Goal: Task Accomplishment & Management: Manage account settings

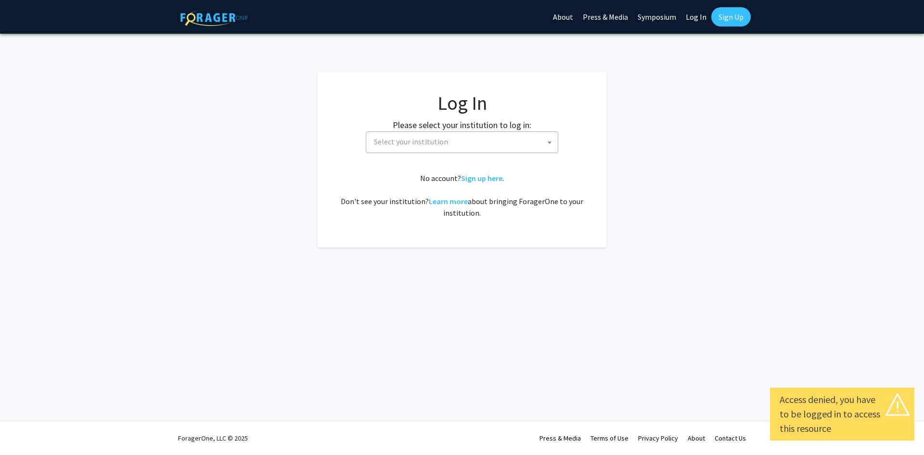
select select
click at [527, 136] on span "Select your institution" at bounding box center [464, 142] width 188 height 20
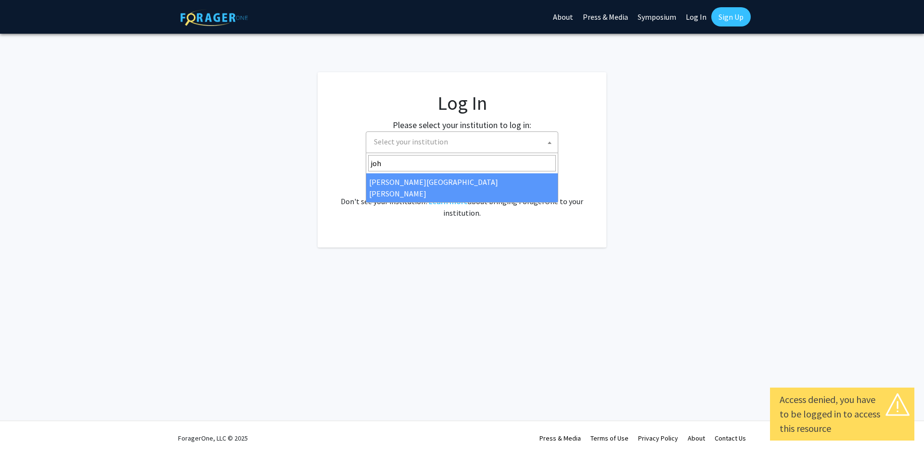
type input "john"
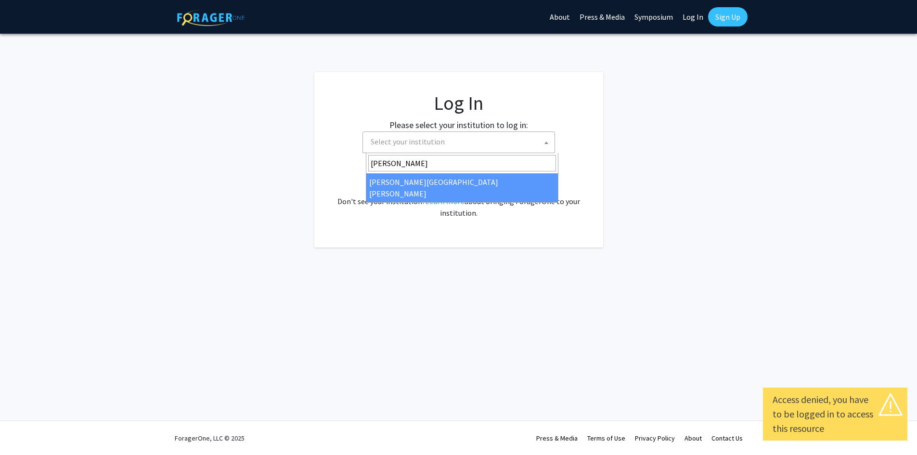
select select "1"
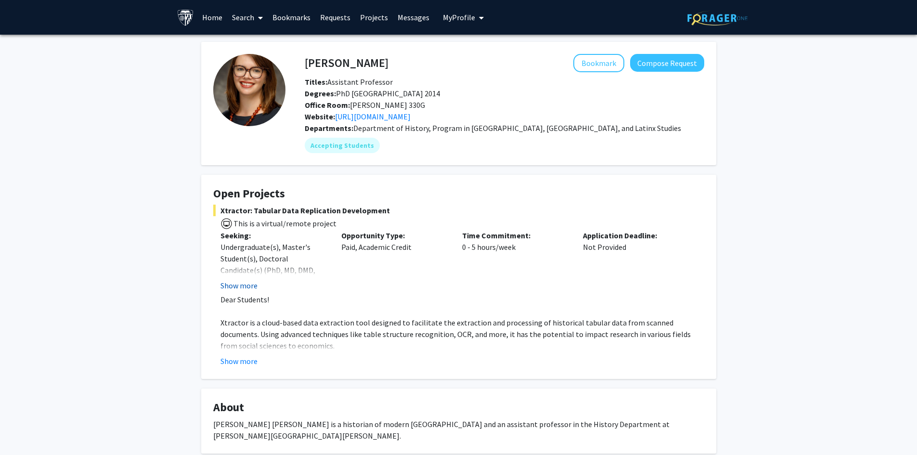
click at [243, 284] on button "Show more" at bounding box center [238, 286] width 37 height 12
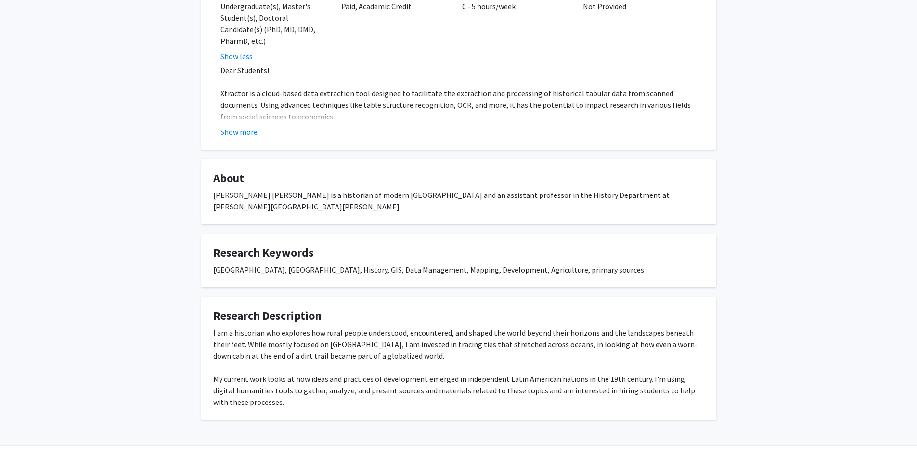
scroll to position [96, 0]
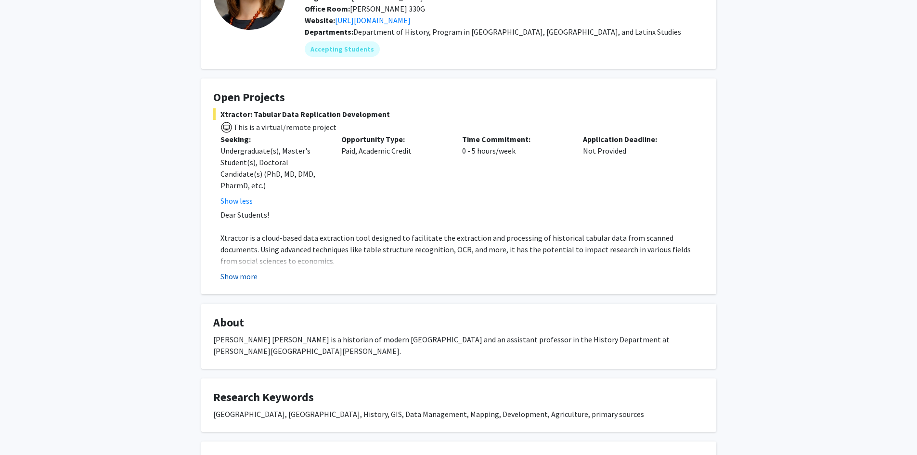
click at [253, 277] on button "Show more" at bounding box center [238, 276] width 37 height 12
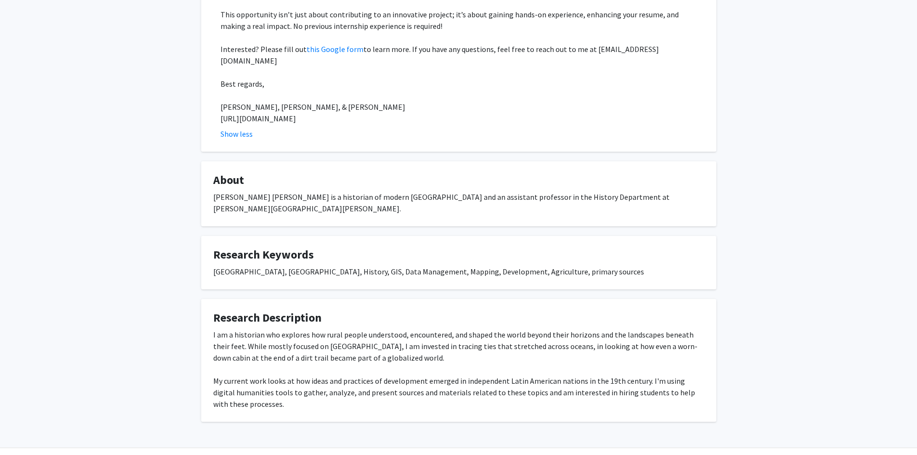
scroll to position [485, 0]
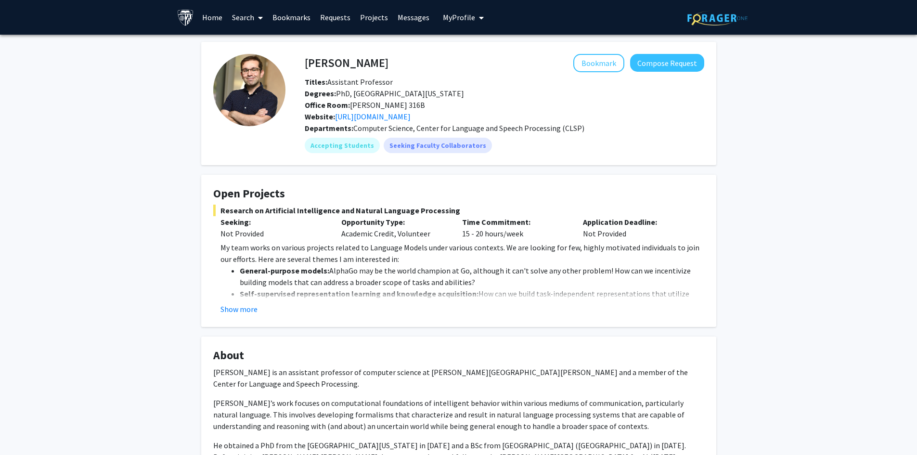
scroll to position [48, 0]
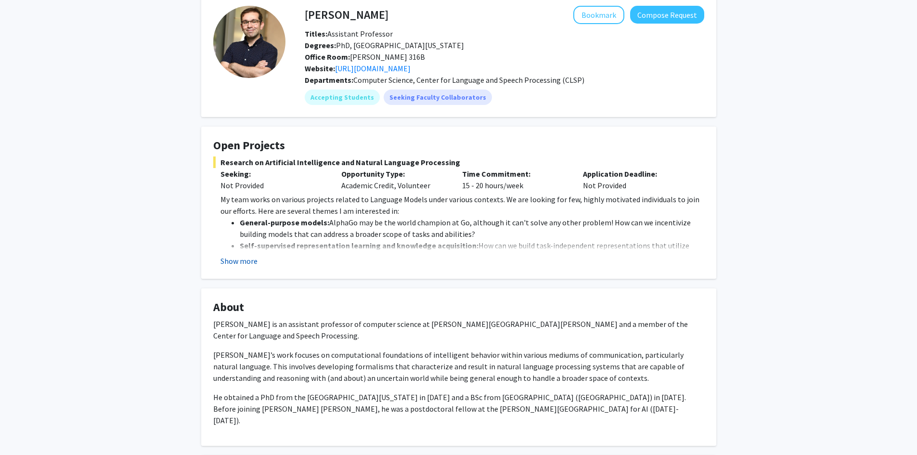
click at [247, 256] on button "Show more" at bounding box center [238, 261] width 37 height 12
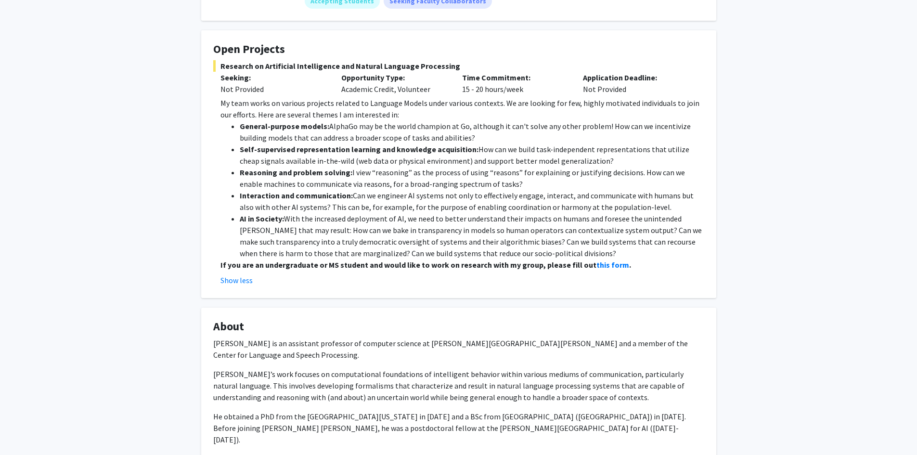
scroll to position [385, 0]
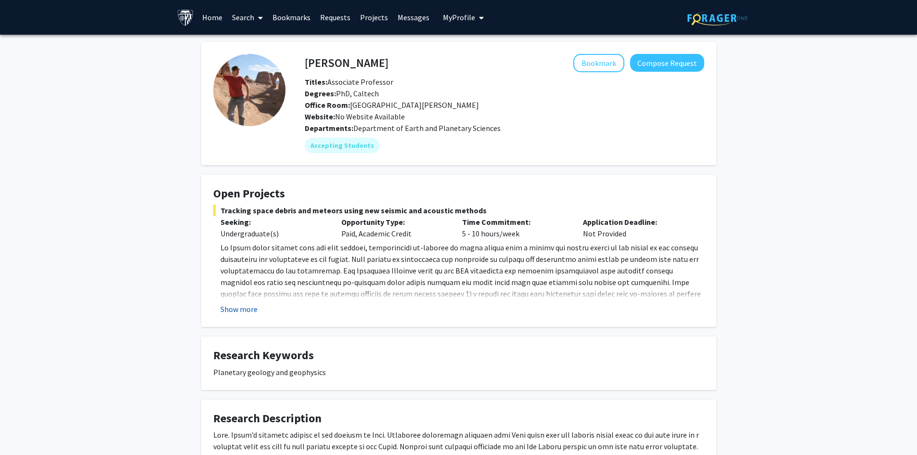
click at [247, 309] on button "Show more" at bounding box center [238, 309] width 37 height 12
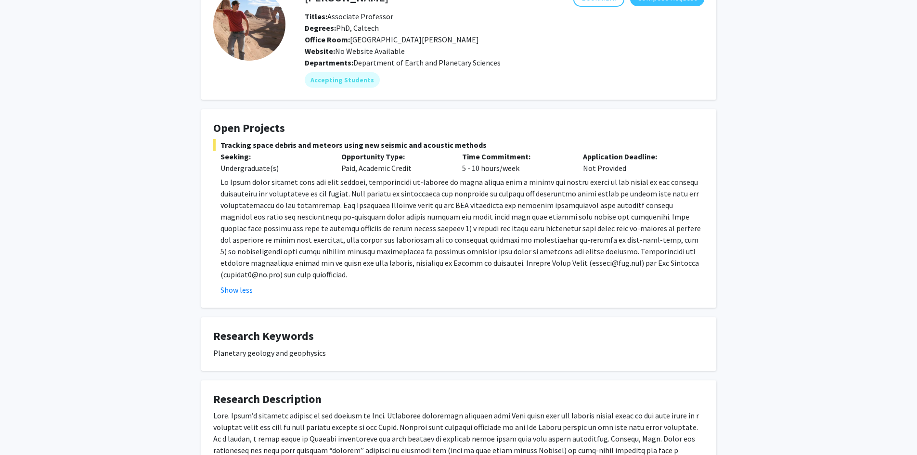
scroll to position [162, 0]
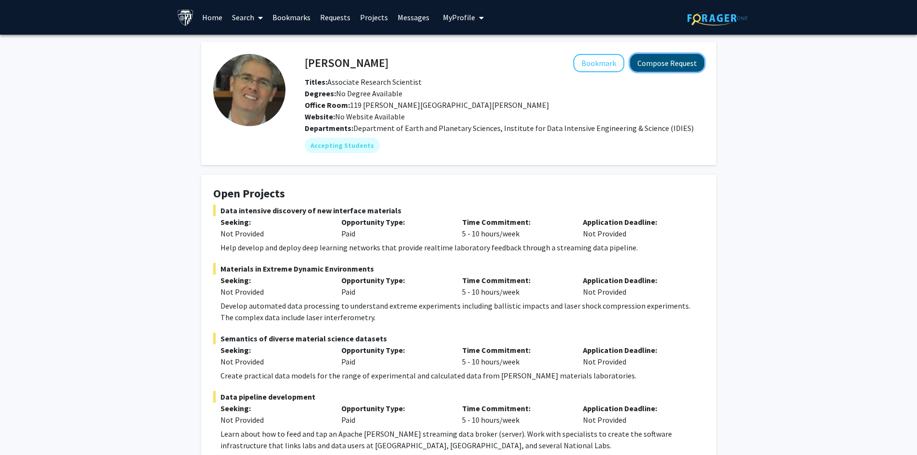
click at [676, 63] on button "Compose Request" at bounding box center [667, 63] width 74 height 18
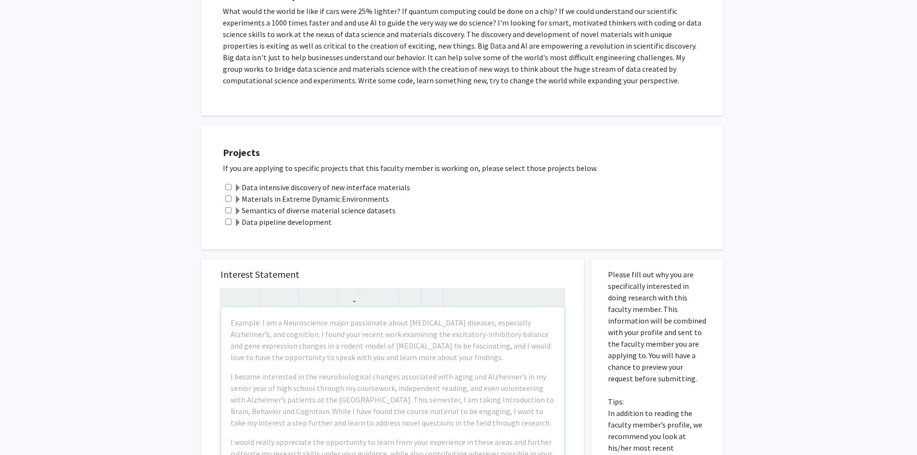
scroll to position [289, 0]
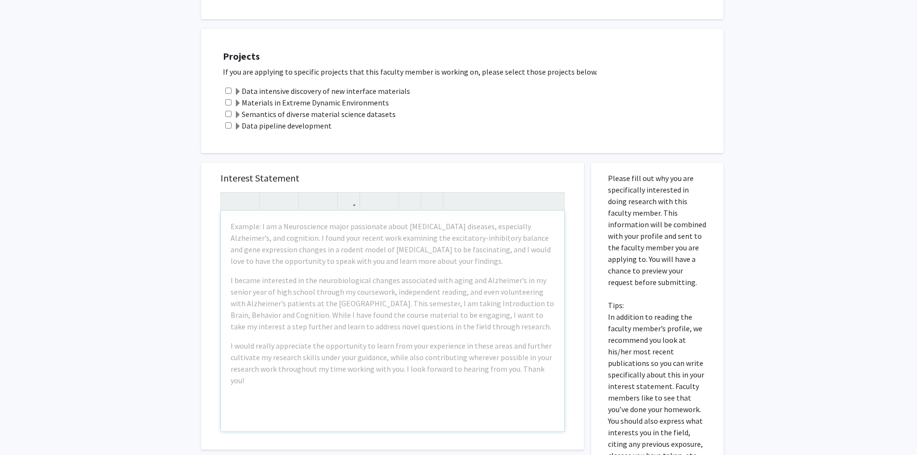
click at [353, 271] on div "Example: I am a Neuroscience major passionate about [MEDICAL_DATA] diseases, es…" at bounding box center [392, 321] width 343 height 220
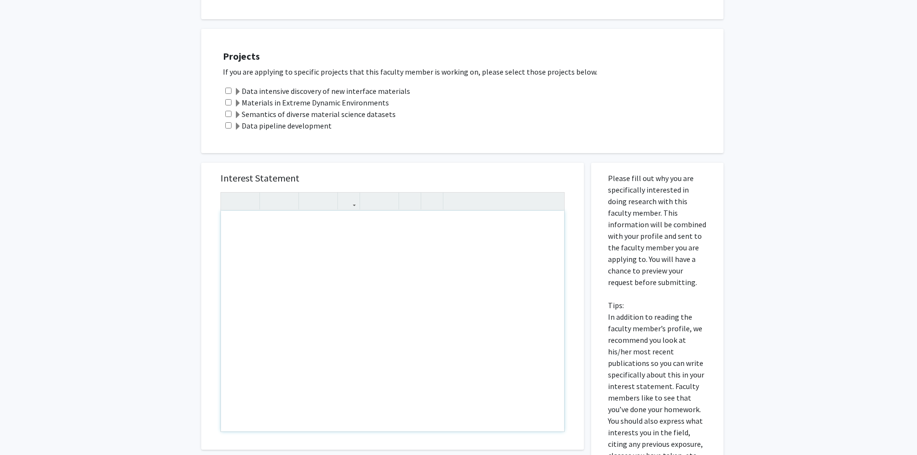
scroll to position [144, 0]
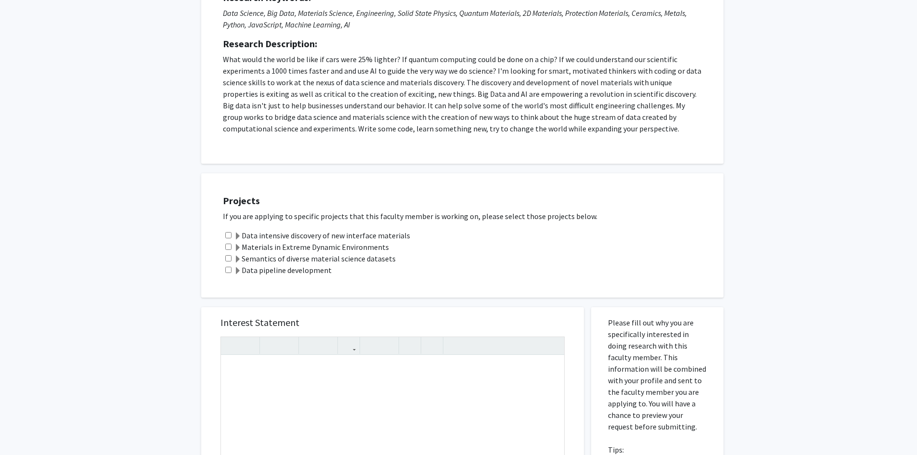
click at [757, 241] on div "All Requests Request for [PERSON_NAME] Request for [PERSON_NAME] Departments: D…" at bounding box center [458, 330] width 917 height 880
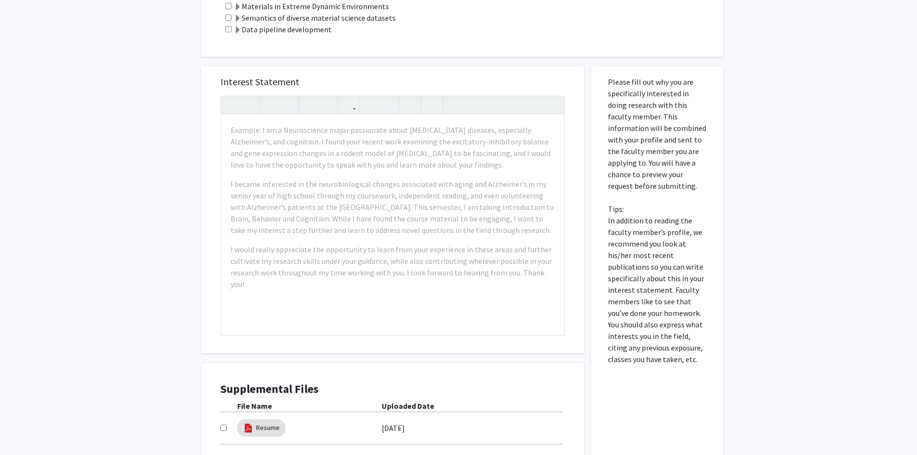
scroll to position [433, 0]
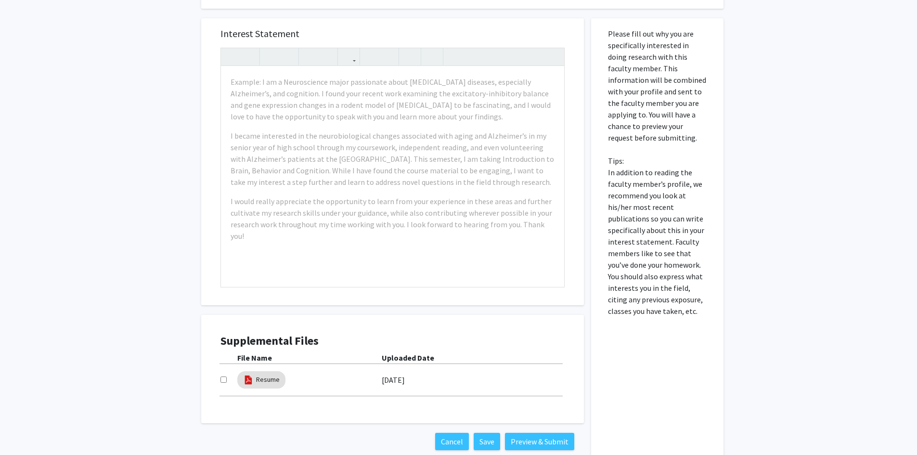
click at [405, 385] on label "[DATE]" at bounding box center [393, 380] width 23 height 16
click at [405, 375] on label "[DATE]" at bounding box center [393, 380] width 23 height 16
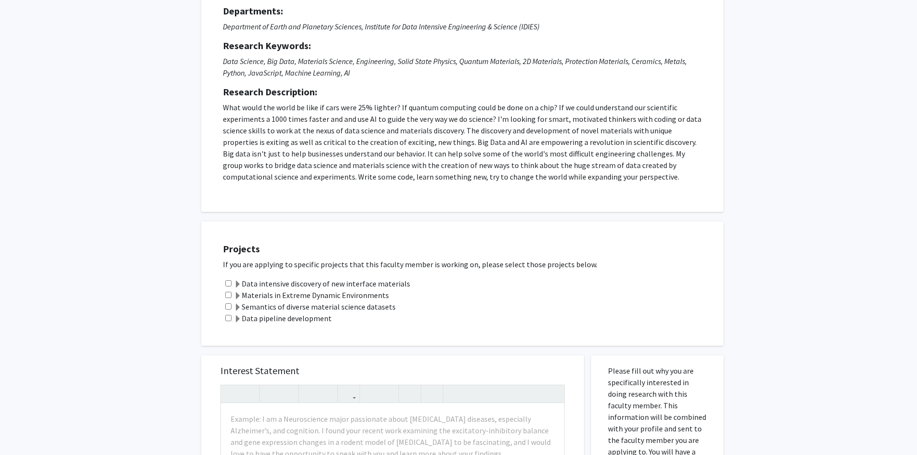
scroll to position [48, 0]
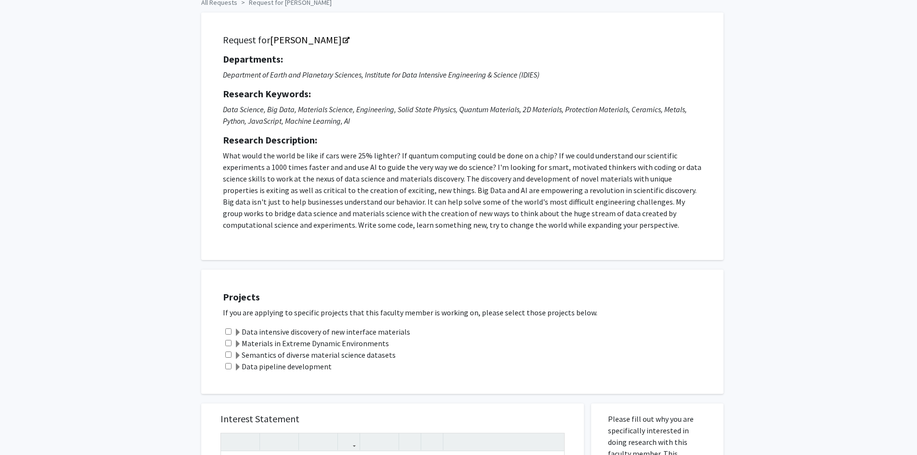
click at [227, 362] on div "Data pipeline development" at bounding box center [468, 366] width 491 height 12
click at [231, 367] on input "checkbox" at bounding box center [228, 366] width 6 height 6
checkbox input "true"
click at [236, 356] on span at bounding box center [238, 356] width 8 height 8
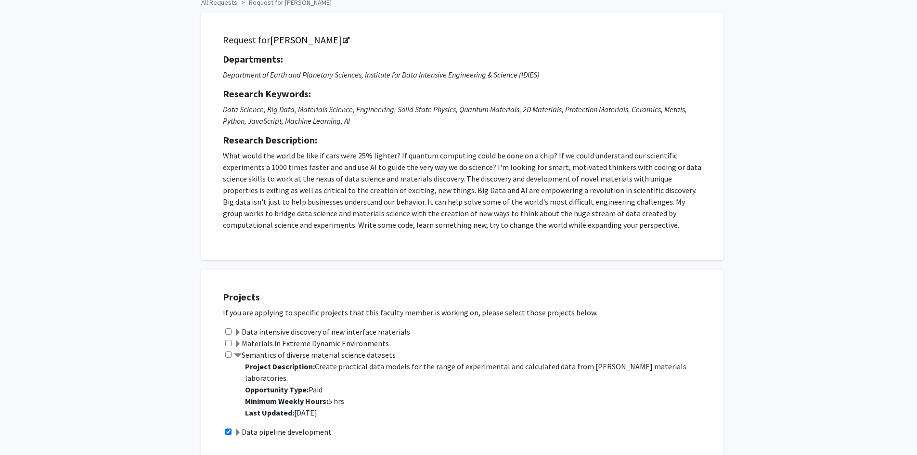
scroll to position [144, 0]
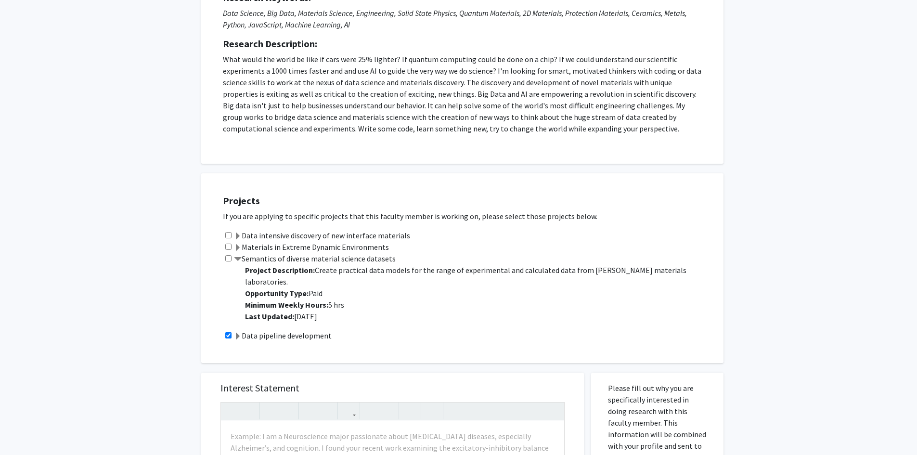
click at [238, 333] on span at bounding box center [238, 337] width 8 height 8
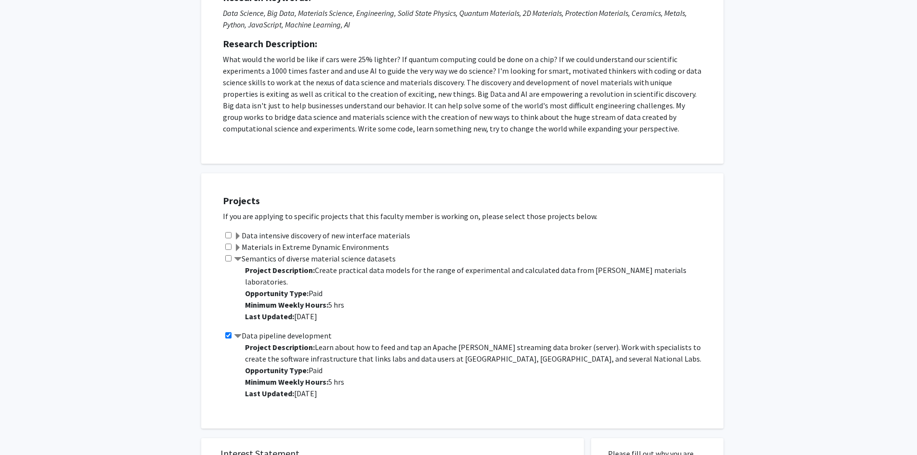
click at [239, 245] on span at bounding box center [238, 248] width 8 height 8
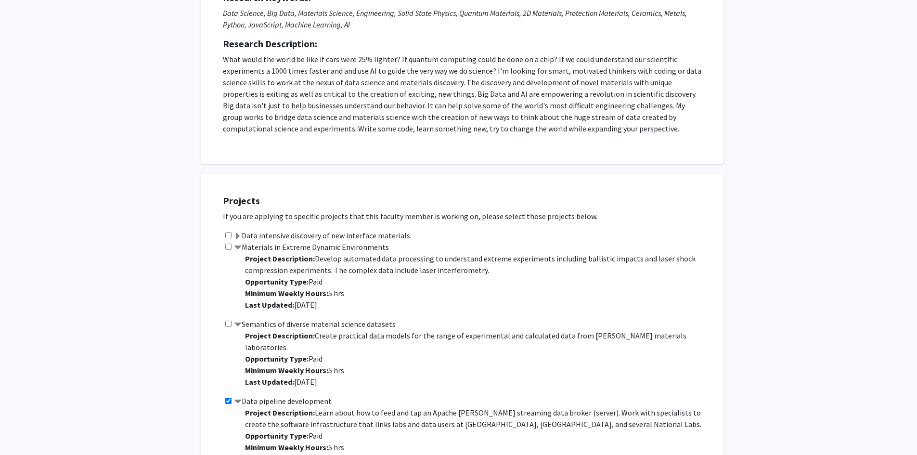
click at [238, 235] on span at bounding box center [238, 236] width 8 height 8
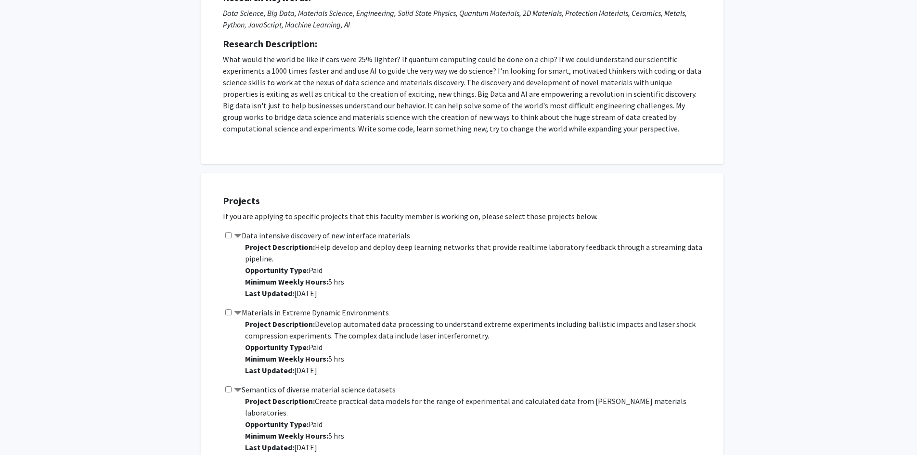
click at [229, 235] on input "checkbox" at bounding box center [228, 235] width 6 height 6
checkbox input "true"
click at [232, 310] on div "Materials in Extreme Dynamic Environments Project Description: Develop automate…" at bounding box center [468, 345] width 491 height 77
click at [227, 314] on input "checkbox" at bounding box center [228, 312] width 6 height 6
checkbox input "true"
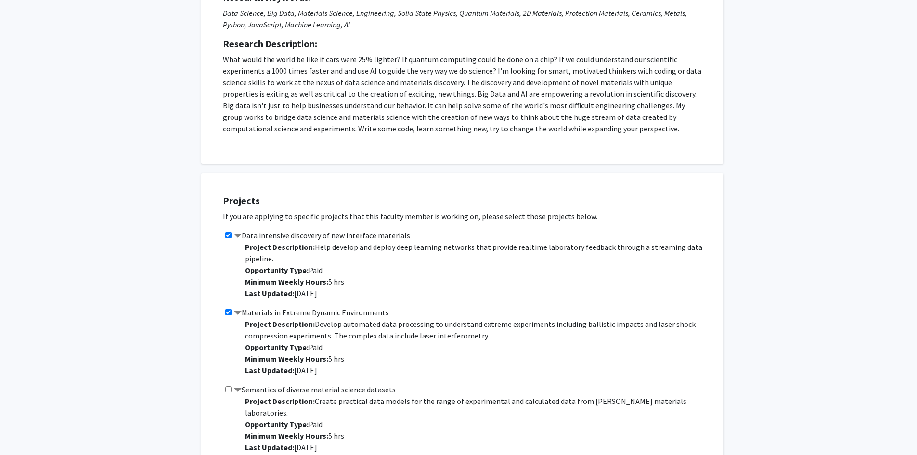
click at [224, 389] on div "Semantics of diverse material science datasets Project Description: Create prac…" at bounding box center [468, 422] width 491 height 77
click at [228, 389] on input "checkbox" at bounding box center [228, 389] width 6 height 6
checkbox input "true"
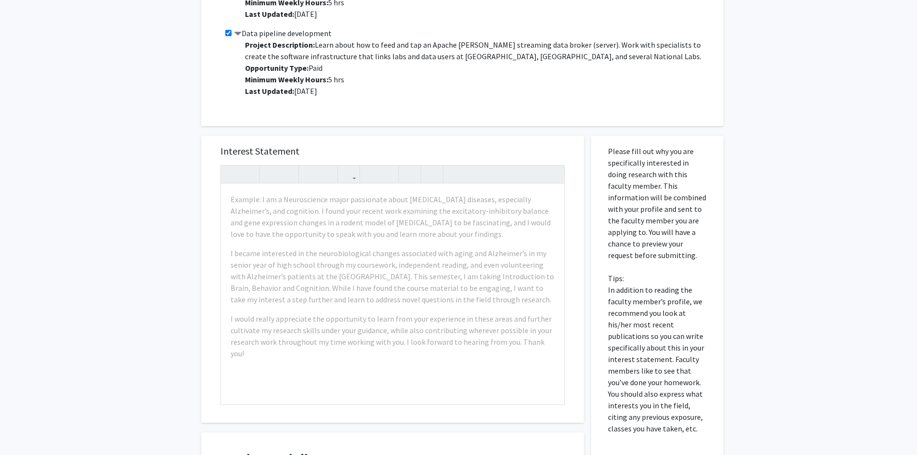
scroll to position [739, 0]
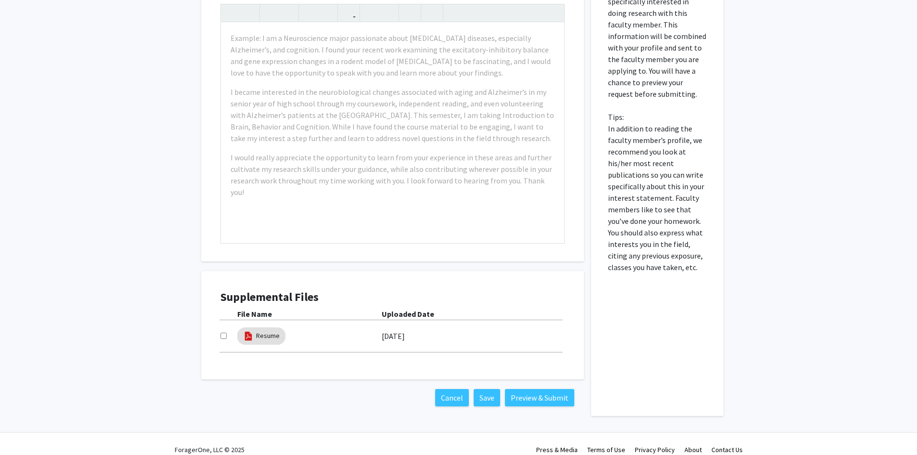
click at [405, 328] on label "[DATE]" at bounding box center [393, 336] width 23 height 16
click at [224, 333] on input "checkbox" at bounding box center [223, 336] width 6 height 6
click at [221, 333] on input "checkbox" at bounding box center [223, 336] width 6 height 6
checkbox input "false"
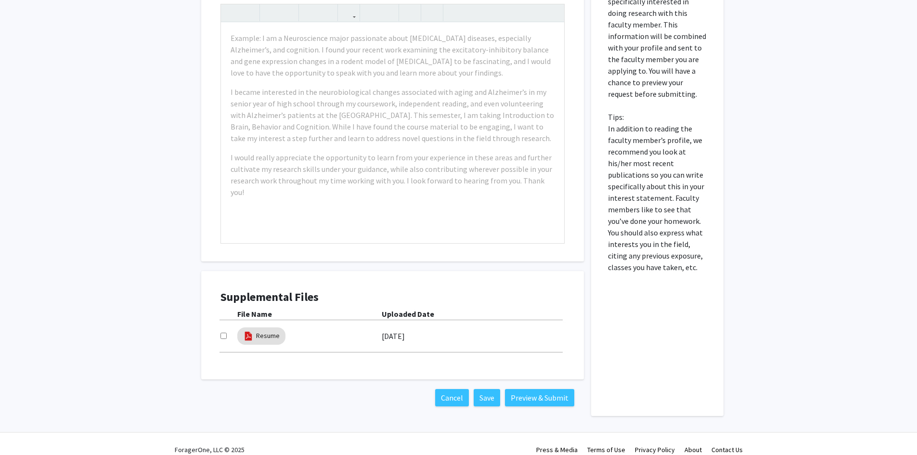
click at [400, 329] on label "[DATE]" at bounding box center [393, 336] width 23 height 16
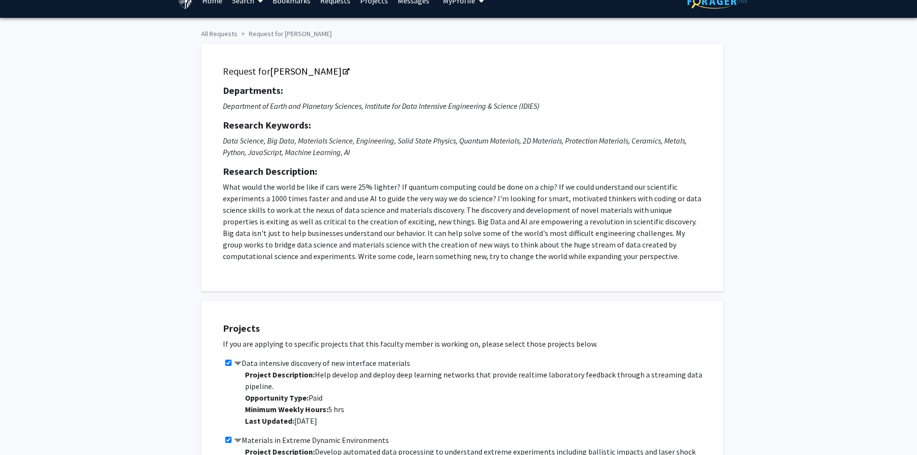
scroll to position [0, 0]
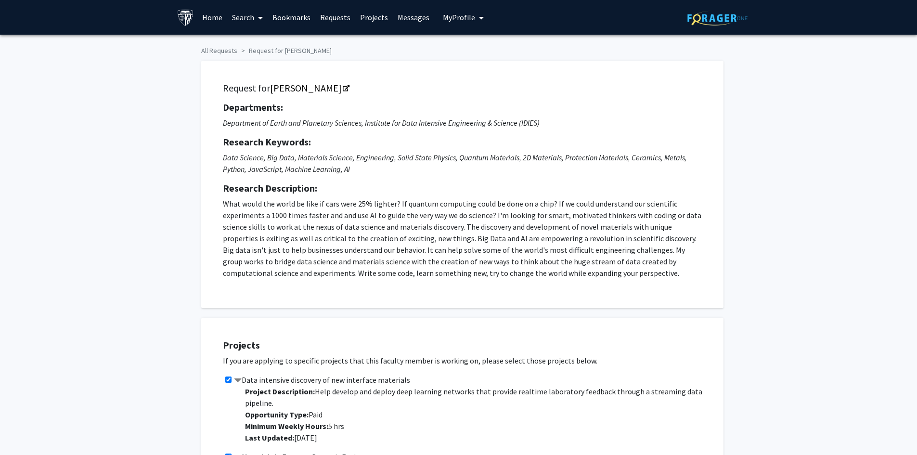
click at [466, 17] on span "My Profile" at bounding box center [459, 18] width 32 height 10
click at [491, 74] on link "Account Settings" at bounding box center [493, 75] width 87 height 12
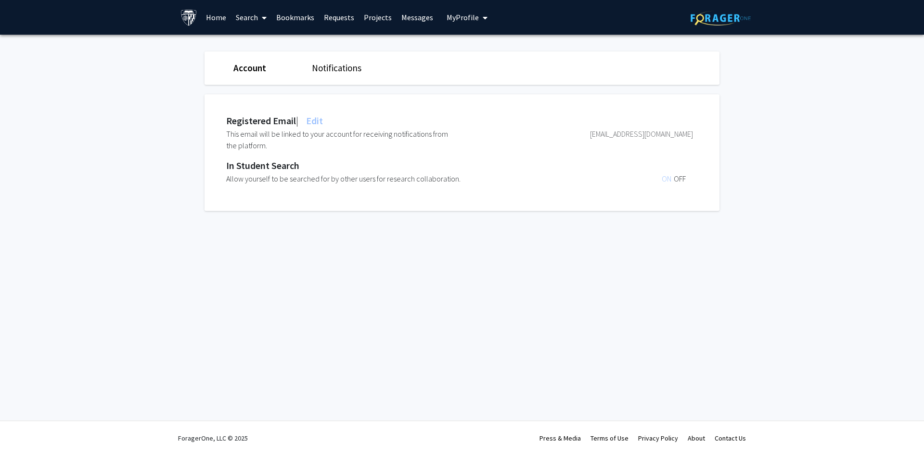
click at [262, 15] on icon at bounding box center [264, 18] width 5 height 8
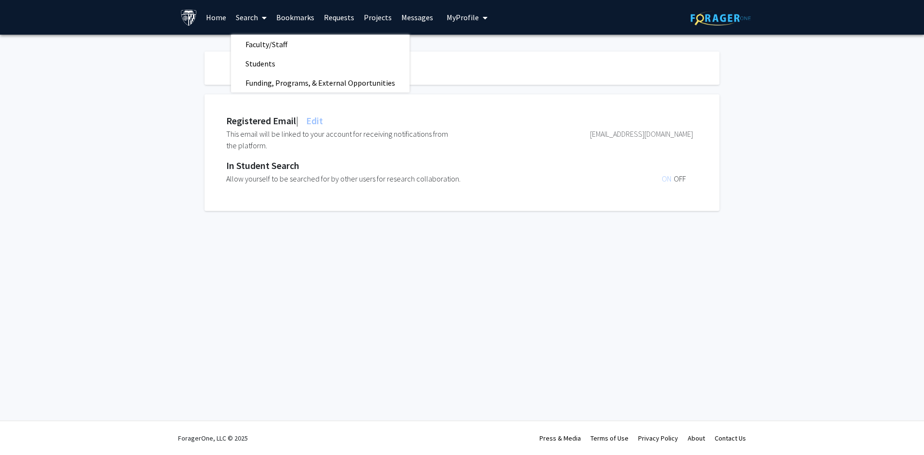
click at [220, 17] on link "Home" at bounding box center [216, 17] width 30 height 34
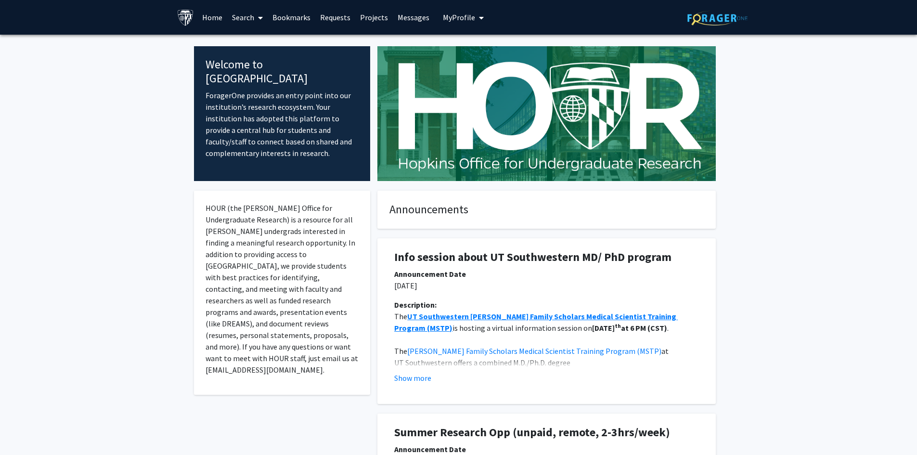
click at [335, 15] on link "Requests" at bounding box center [335, 17] width 40 height 34
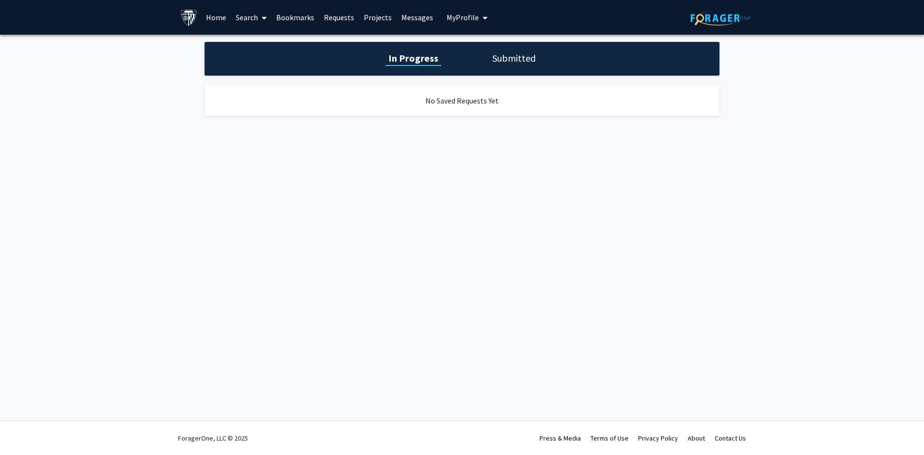
click at [452, 15] on span "My Profile" at bounding box center [463, 18] width 32 height 10
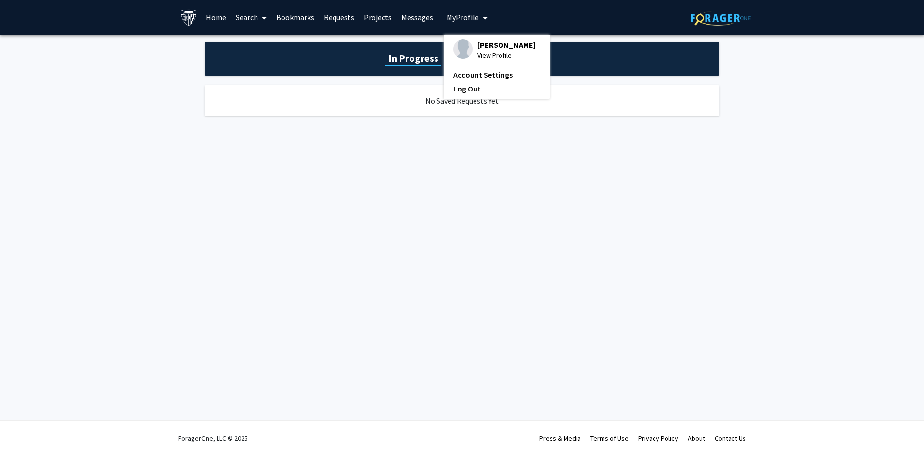
click at [489, 75] on link "Account Settings" at bounding box center [496, 75] width 87 height 12
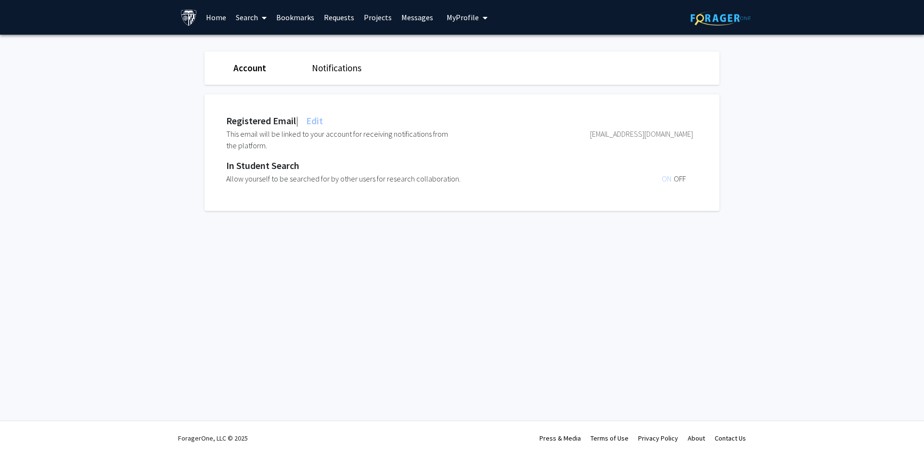
click at [461, 18] on span "My Profile" at bounding box center [463, 18] width 32 height 10
click at [485, 57] on span "View Profile" at bounding box center [506, 55] width 58 height 11
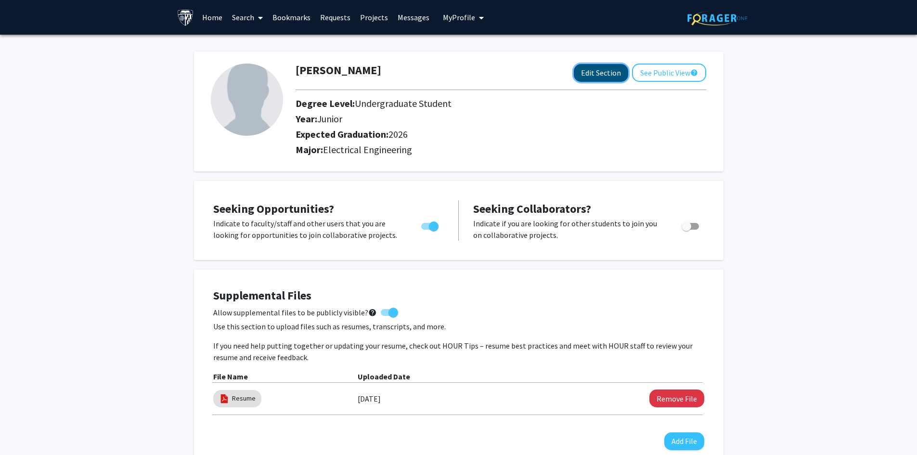
click at [594, 75] on button "Edit Section" at bounding box center [601, 73] width 54 height 18
select select "junior"
select select "2026"
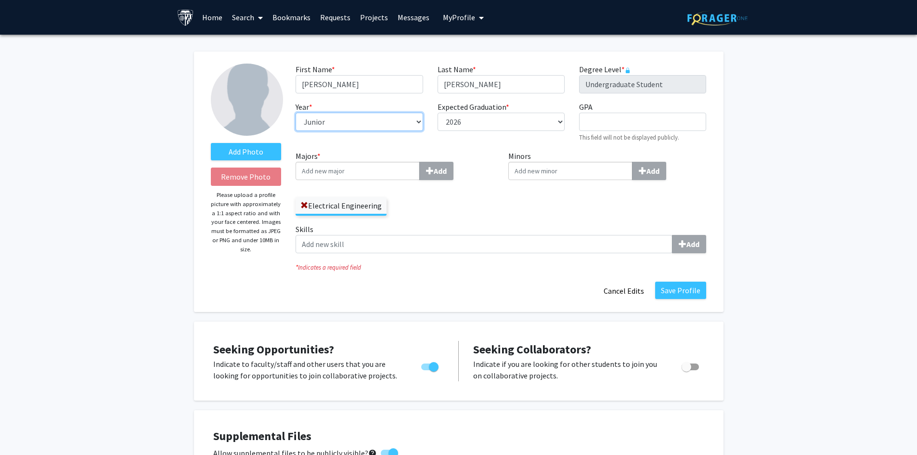
click at [382, 116] on select "--- First-year Sophomore Junior Senior Postbaccalaureate Certificate" at bounding box center [359, 122] width 127 height 18
select select "senior"
click at [296, 113] on select "--- First-year Sophomore Junior Senior Postbaccalaureate Certificate" at bounding box center [359, 122] width 127 height 18
click at [529, 228] on label "Skills Add" at bounding box center [501, 238] width 411 height 30
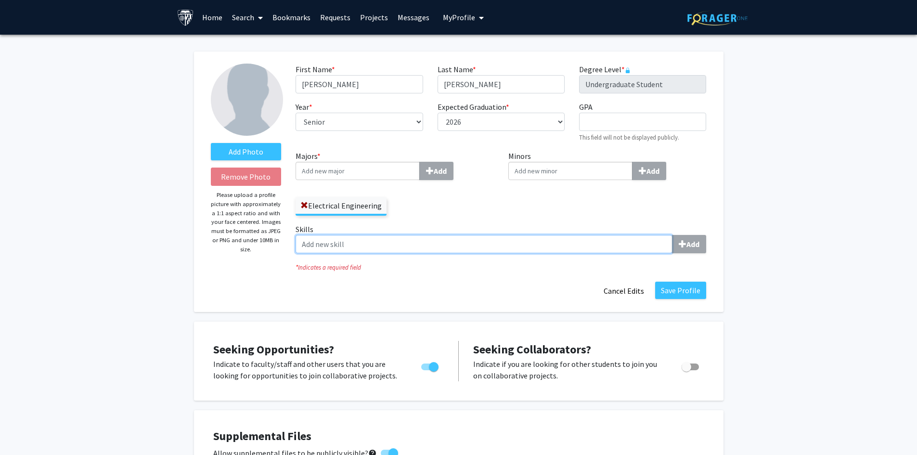
click at [529, 235] on input "Skills Add" at bounding box center [484, 244] width 377 height 18
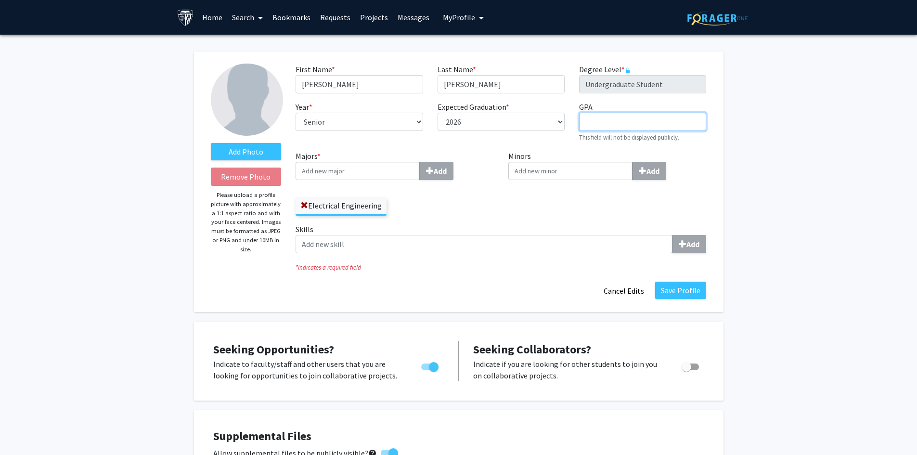
click at [613, 124] on input "GPA required" at bounding box center [642, 122] width 127 height 18
type input "3.52"
click at [526, 200] on div "Minors Add" at bounding box center [607, 186] width 213 height 73
click at [391, 174] on input "Majors * Add" at bounding box center [358, 171] width 124 height 18
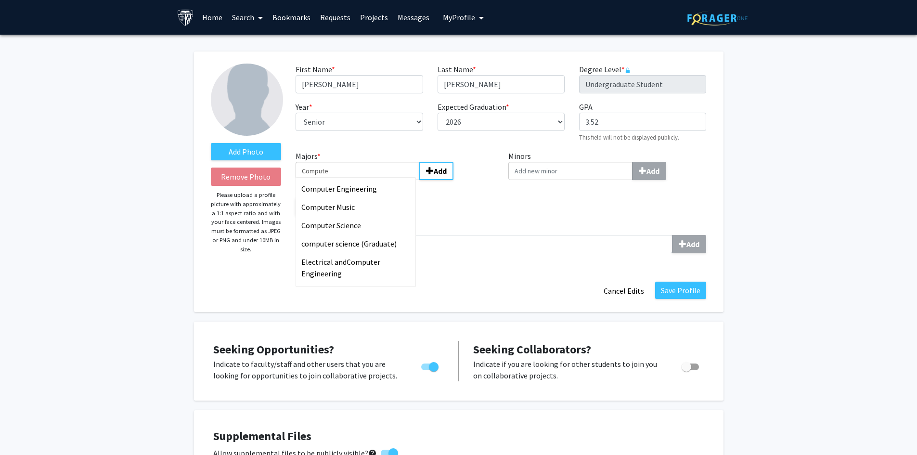
type input "Computer"
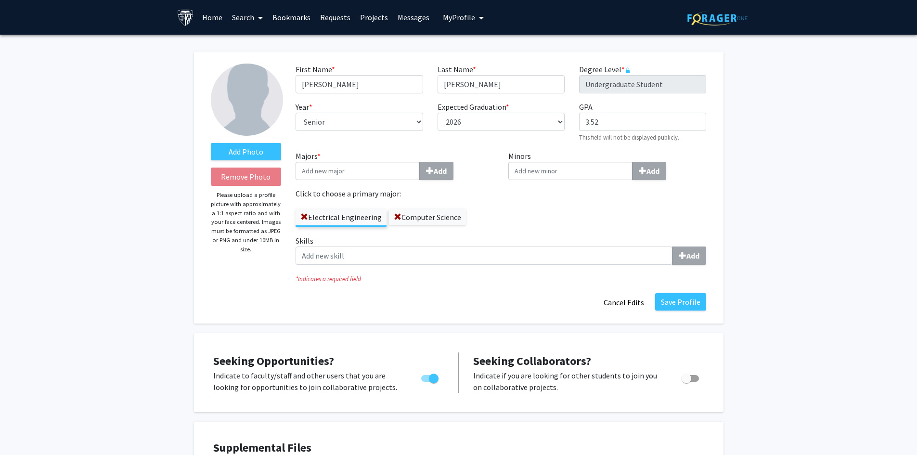
click at [515, 300] on div "Save Profile Cancel Edits" at bounding box center [500, 302] width 425 height 18
click at [684, 304] on button "Save Profile" at bounding box center [680, 301] width 51 height 17
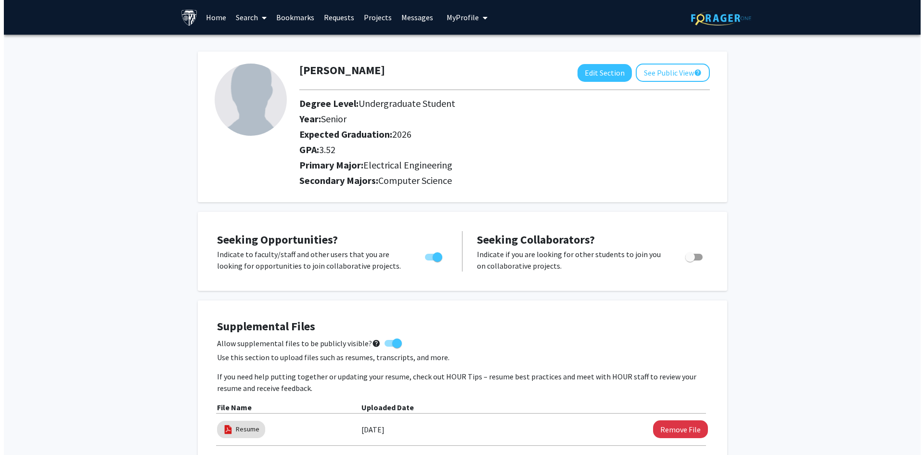
scroll to position [193, 0]
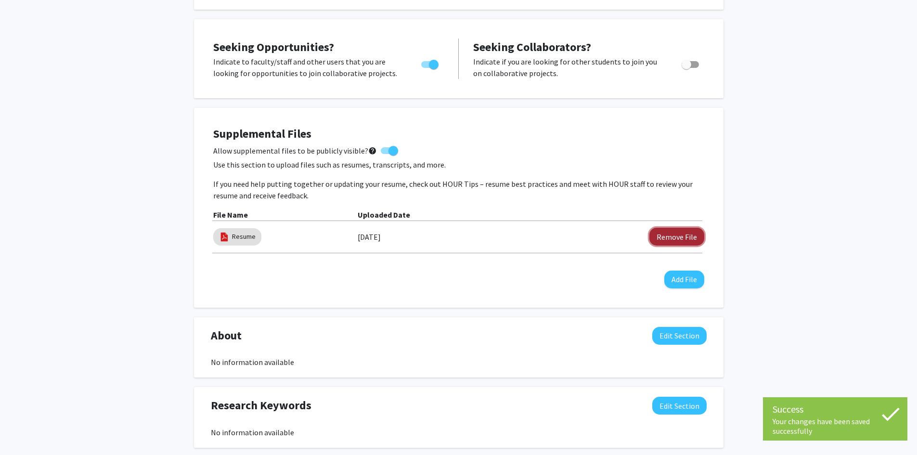
click at [671, 230] on button "Remove File" at bounding box center [676, 237] width 55 height 18
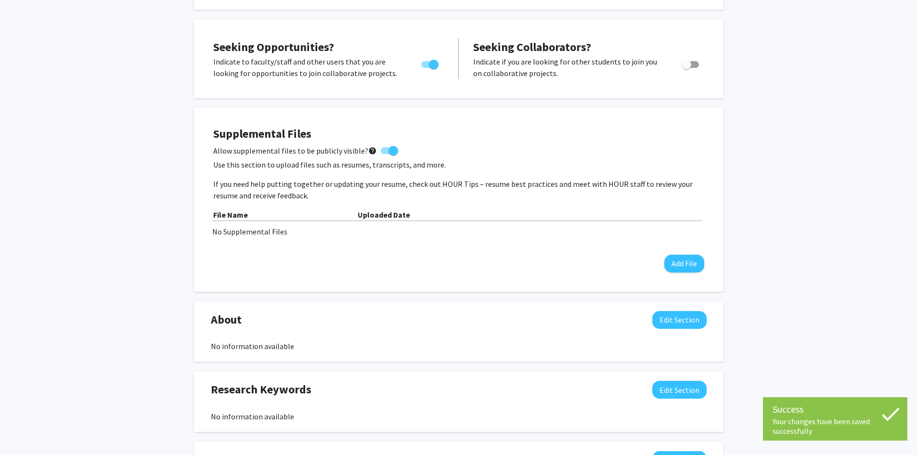
click at [687, 273] on div "Supplemental Files Allow supplemental files to be publicly visible? help Use th…" at bounding box center [459, 199] width 510 height 165
click at [684, 264] on button "Add File" at bounding box center [684, 264] width 40 height 18
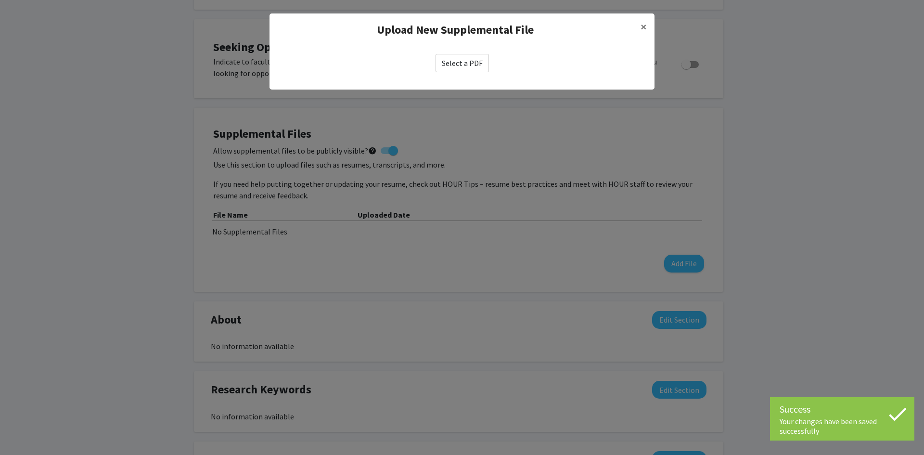
click at [452, 59] on label "Select a PDF" at bounding box center [462, 63] width 53 height 18
click at [0, 0] on input "Select a PDF" at bounding box center [0, 0] width 0 height 0
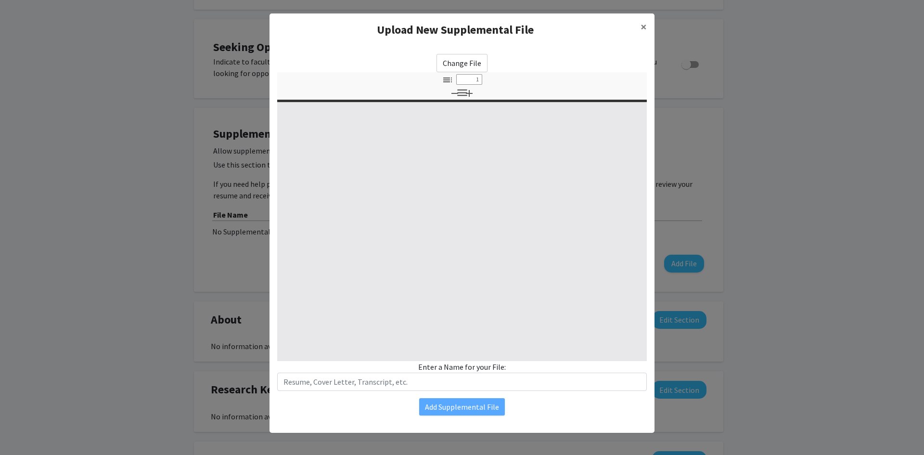
type input "0"
select select "custom"
type input "1"
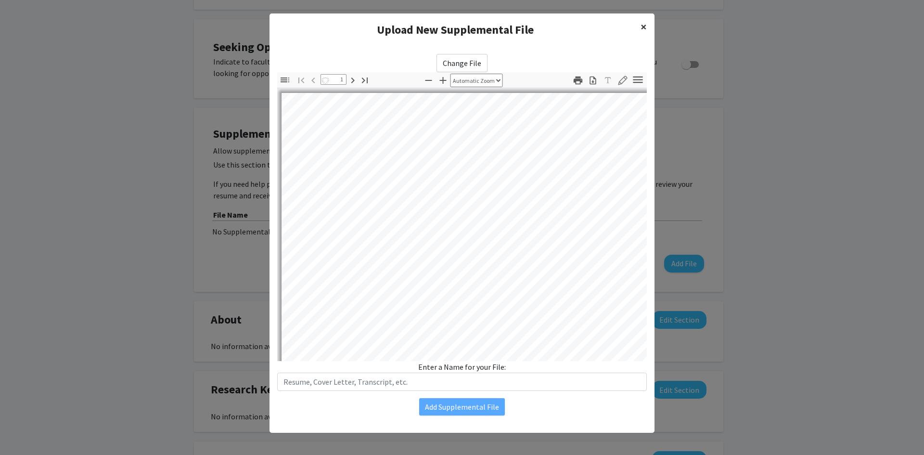
select select "auto"
click at [643, 29] on button "×" at bounding box center [644, 26] width 22 height 27
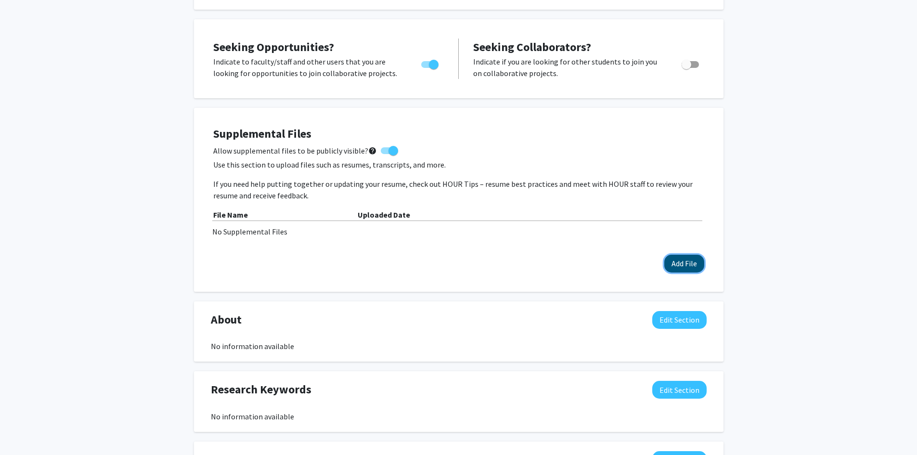
click at [692, 266] on button "Add File" at bounding box center [684, 264] width 40 height 18
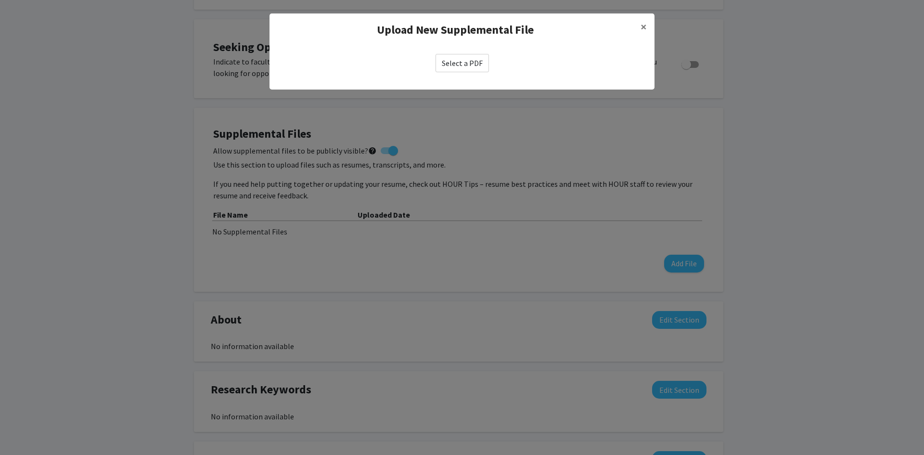
click at [463, 63] on label "Select a PDF" at bounding box center [462, 63] width 53 height 18
click at [0, 0] on input "Select a PDF" at bounding box center [0, 0] width 0 height 0
select select "custom"
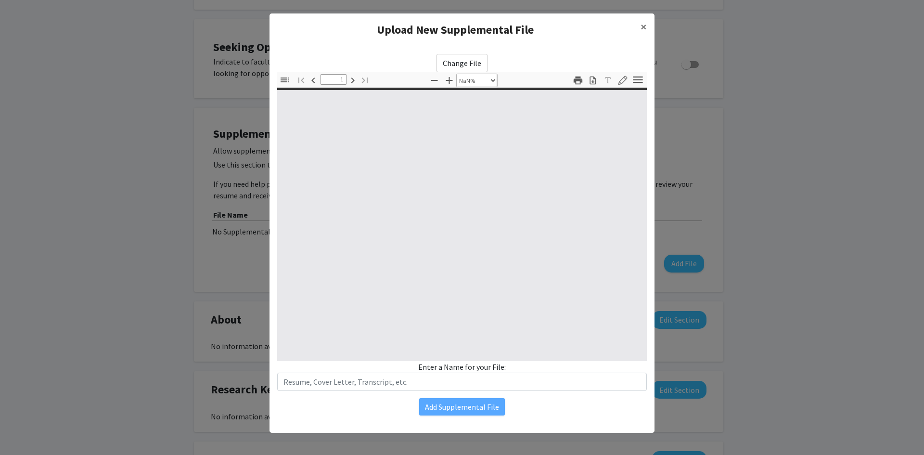
type input "0"
select select "custom"
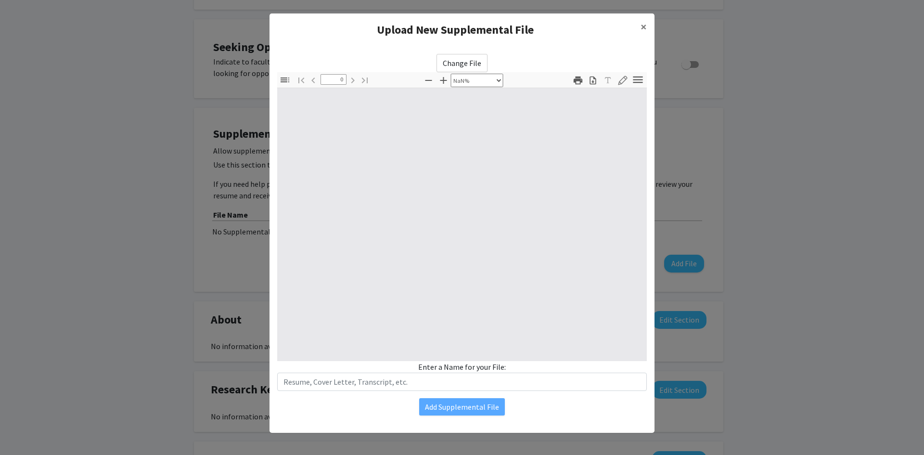
type input "1"
select select "auto"
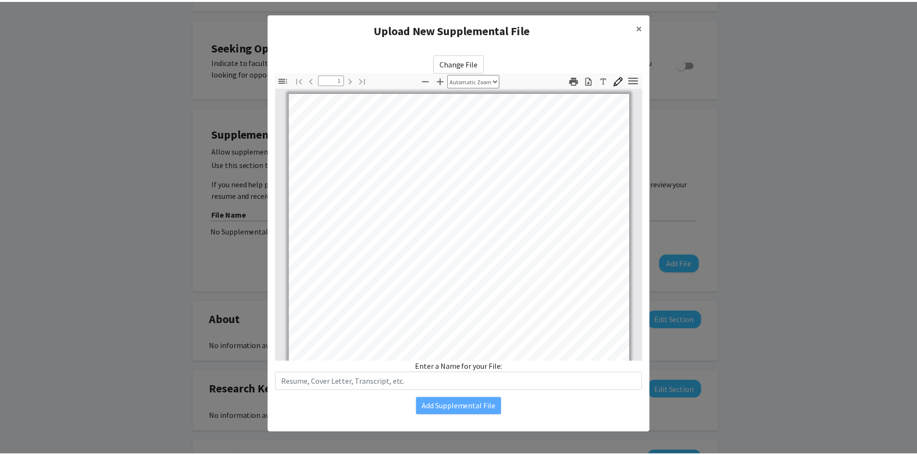
scroll to position [145, 0]
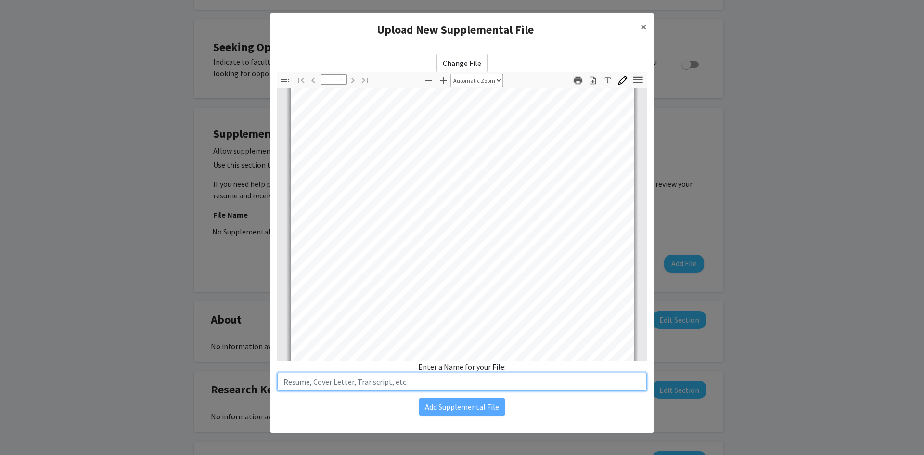
click at [373, 385] on input "text" at bounding box center [462, 382] width 370 height 18
type input "Resume"
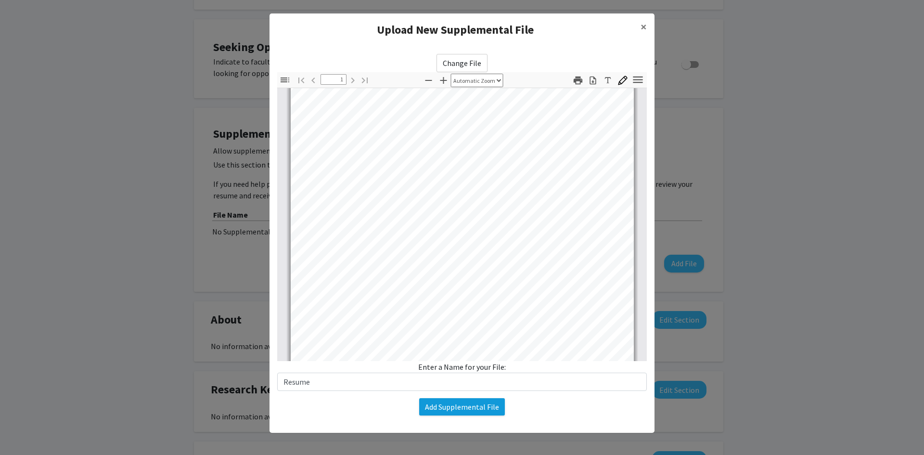
click at [438, 413] on div "Change File Thumbnails Document Outline Attachments Layers Current Outline Item…" at bounding box center [462, 234] width 385 height 377
click at [442, 409] on button "Add Supplemental File" at bounding box center [462, 406] width 86 height 17
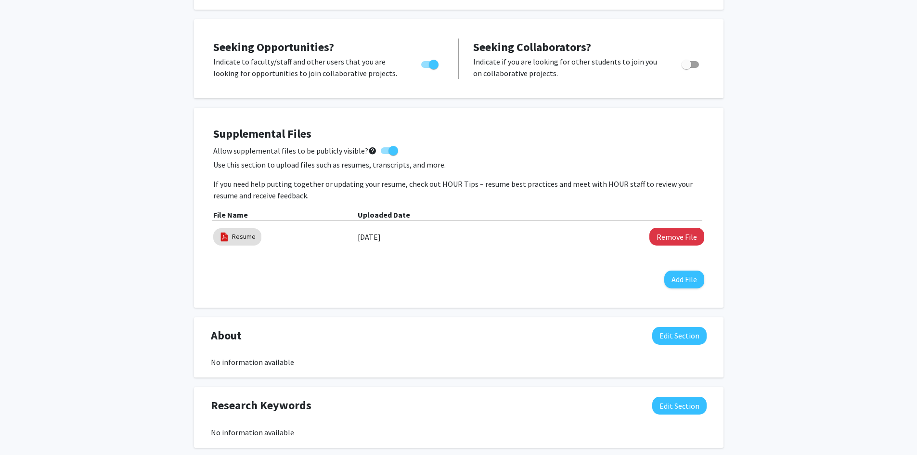
click at [533, 286] on div "Supplemental Files Allow supplemental files to be publicly visible? help Use th…" at bounding box center [458, 207] width 491 height 161
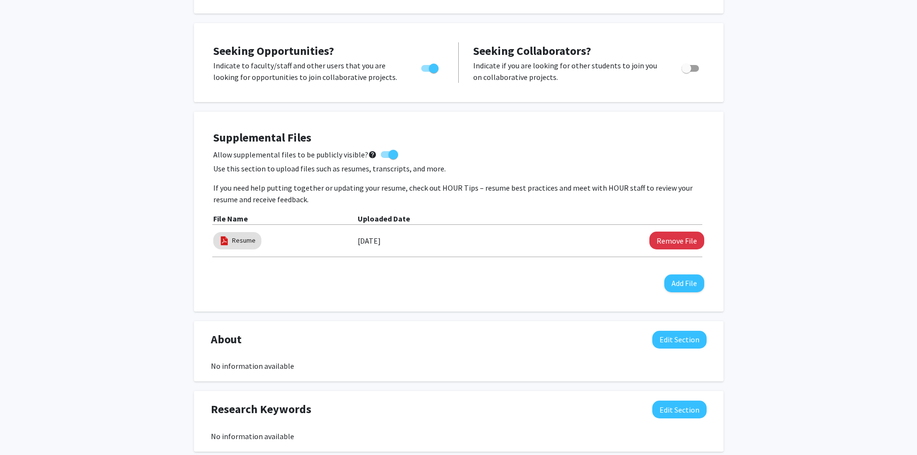
scroll to position [0, 0]
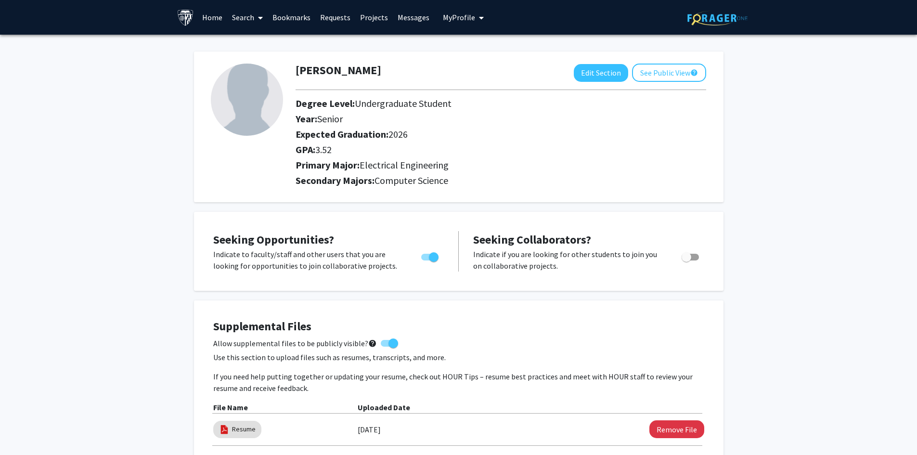
click at [210, 18] on link "Home" at bounding box center [212, 17] width 30 height 34
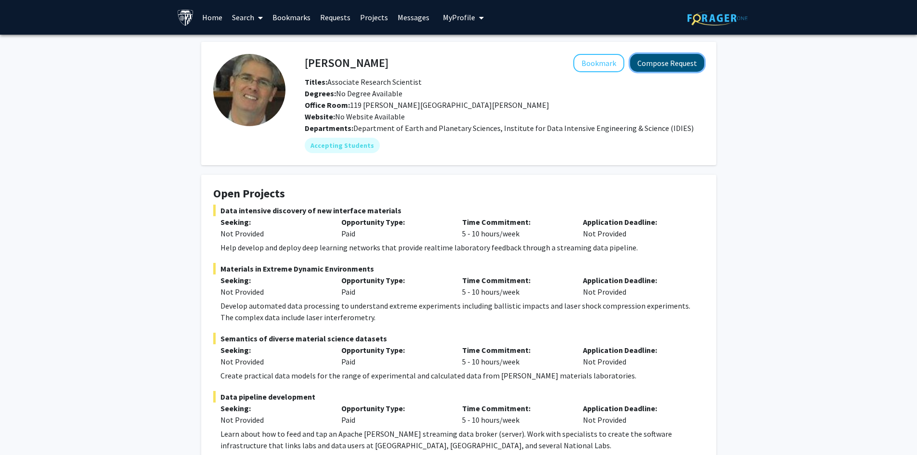
click at [675, 57] on button "Compose Request" at bounding box center [667, 63] width 74 height 18
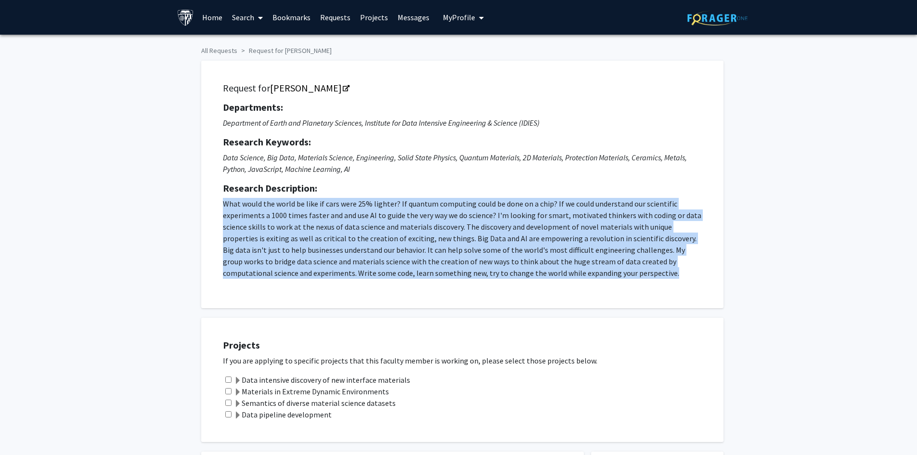
drag, startPoint x: 201, startPoint y: 198, endPoint x: 621, endPoint y: 279, distance: 427.4
click at [621, 279] on div "Request for David Elbert Departments: Department of Earth and Planetary Science…" at bounding box center [462, 184] width 522 height 247
copy p "What would the world be like if cars were 25% lighter? If quantum computing cou…"
